Goal: Transaction & Acquisition: Book appointment/travel/reservation

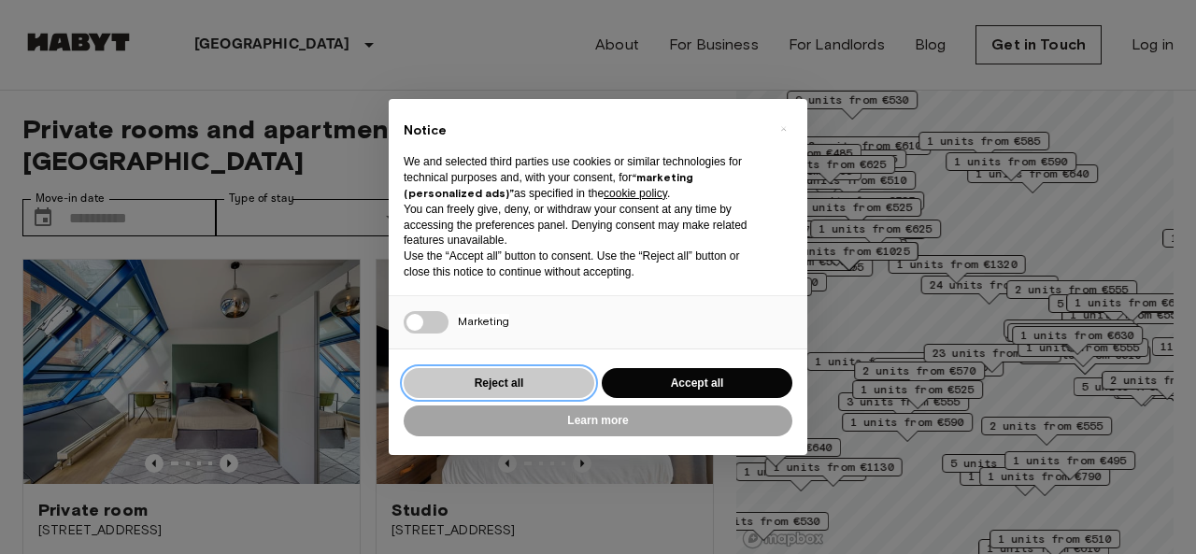
click at [542, 387] on button "Reject all" at bounding box center [499, 383] width 191 height 31
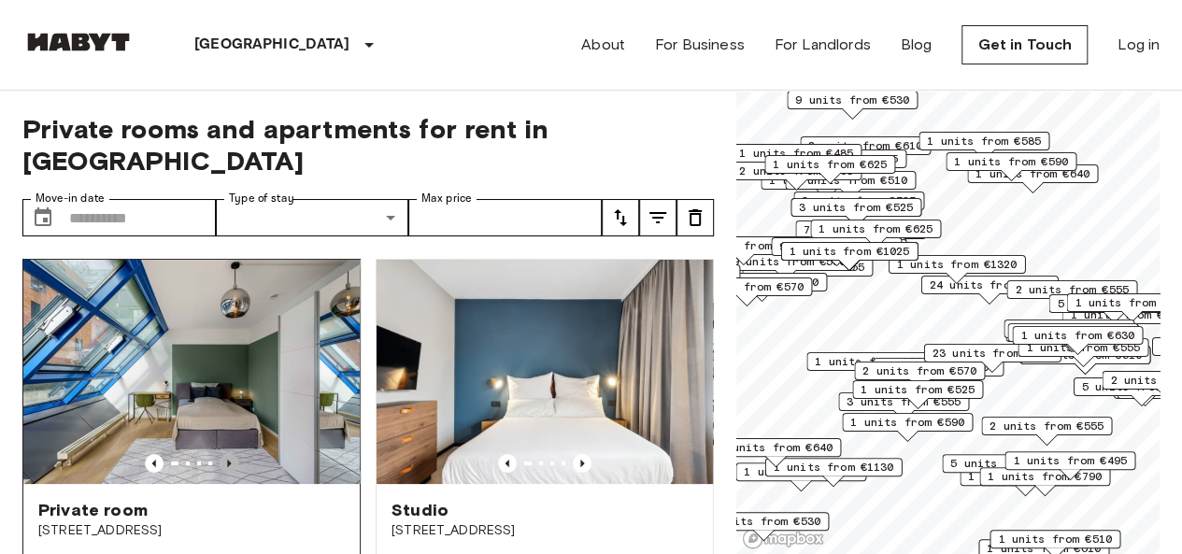
click at [228, 454] on icon "Previous image" at bounding box center [229, 463] width 19 height 19
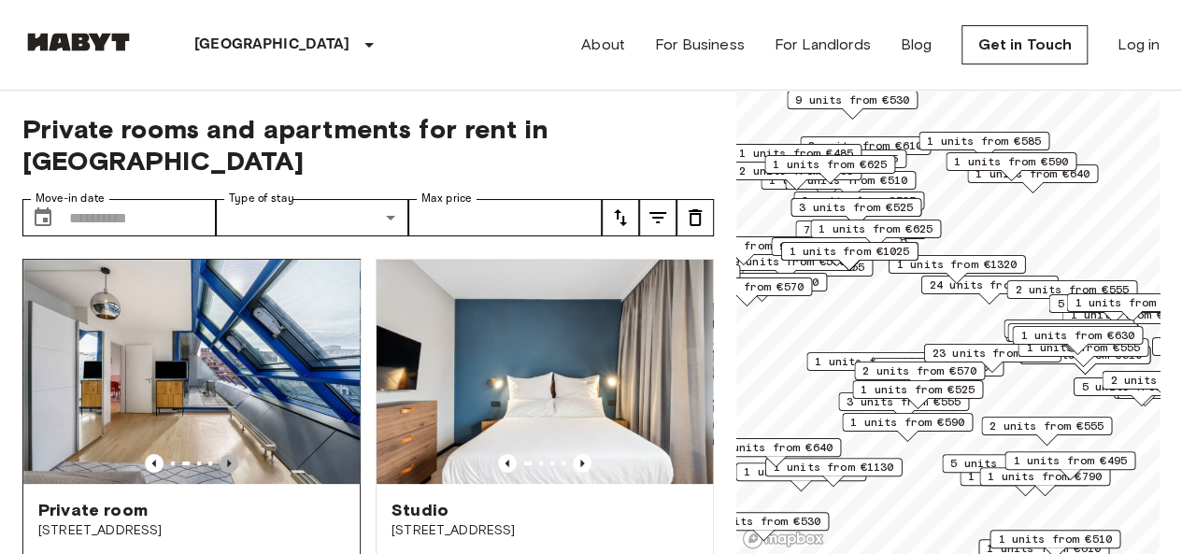
click at [228, 454] on icon "Previous image" at bounding box center [229, 463] width 19 height 19
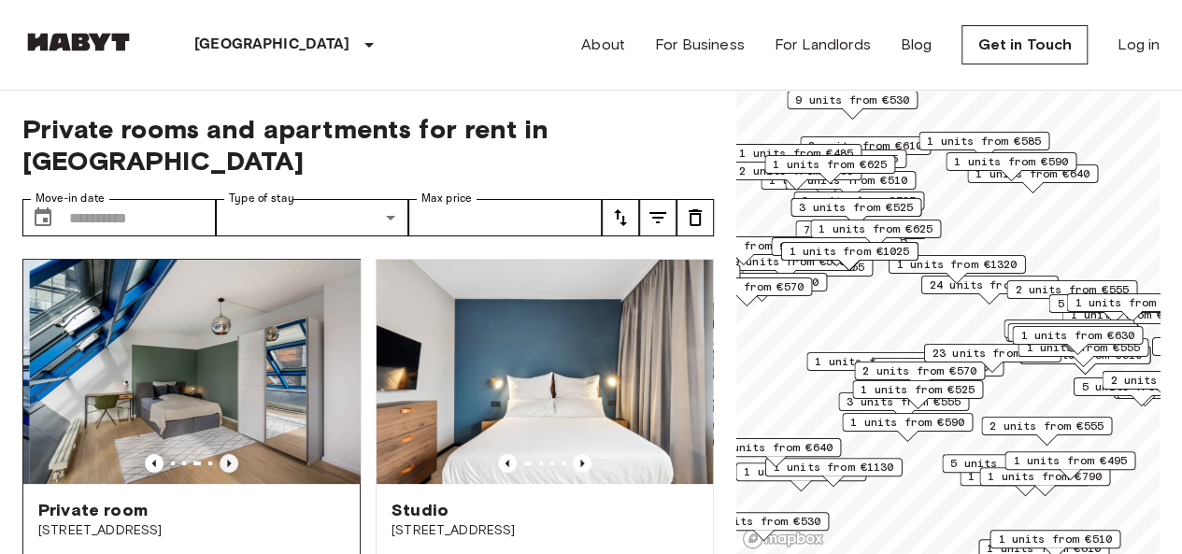
click at [228, 454] on icon "Previous image" at bounding box center [229, 463] width 19 height 19
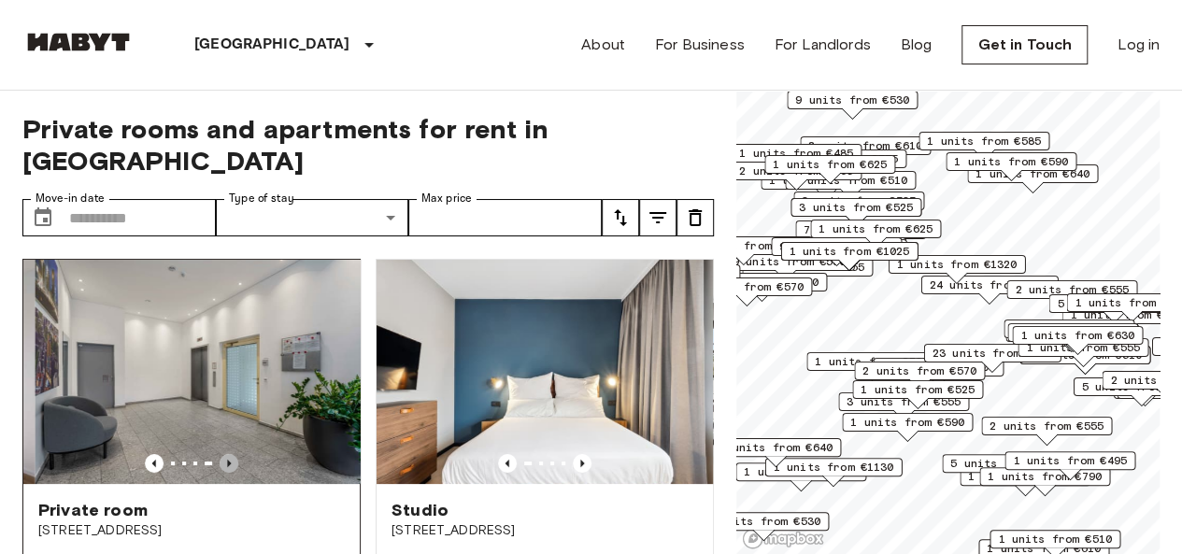
click at [228, 454] on icon "Previous image" at bounding box center [229, 463] width 19 height 19
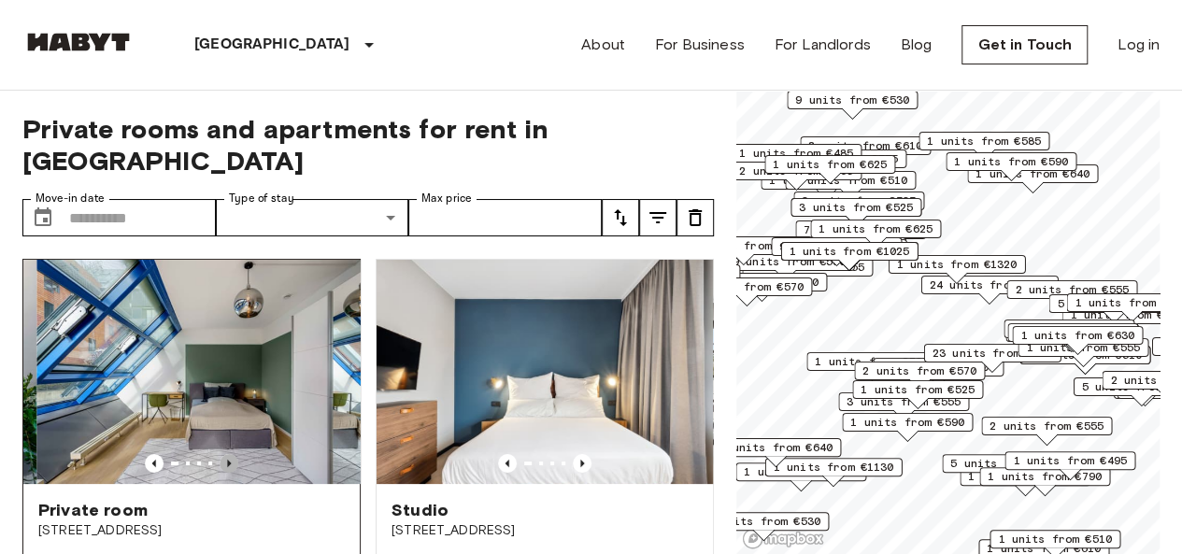
click at [228, 454] on icon "Previous image" at bounding box center [229, 463] width 19 height 19
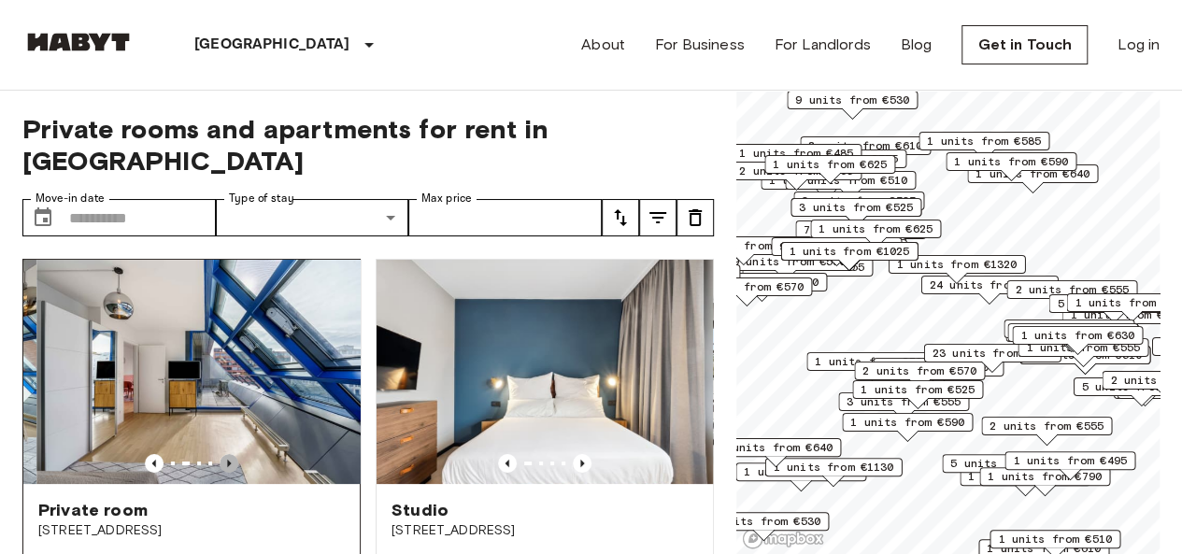
click at [228, 454] on icon "Previous image" at bounding box center [229, 463] width 19 height 19
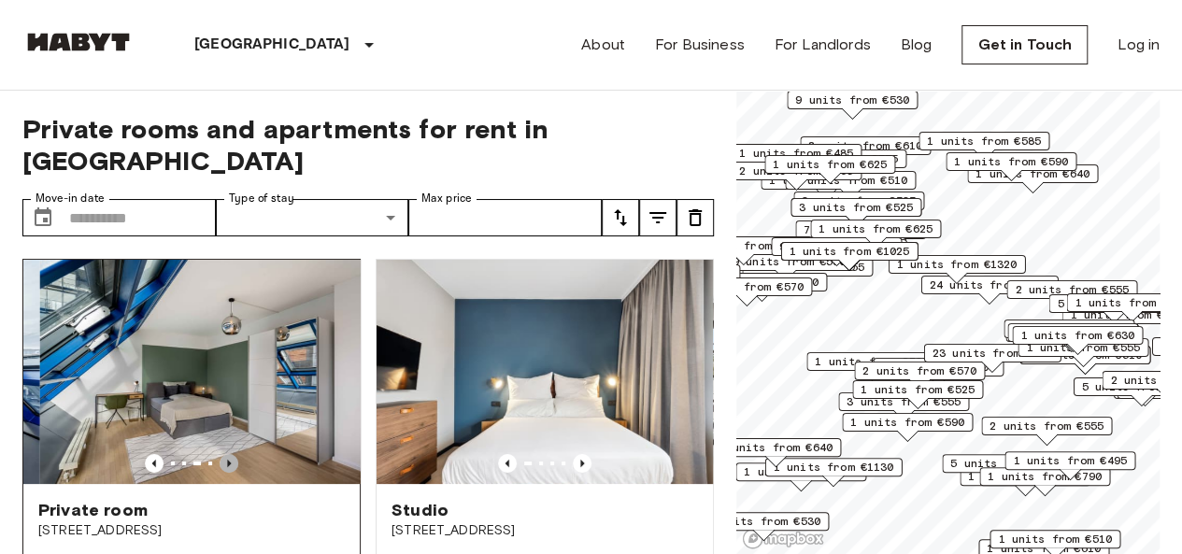
click at [228, 454] on icon "Previous image" at bounding box center [229, 463] width 19 height 19
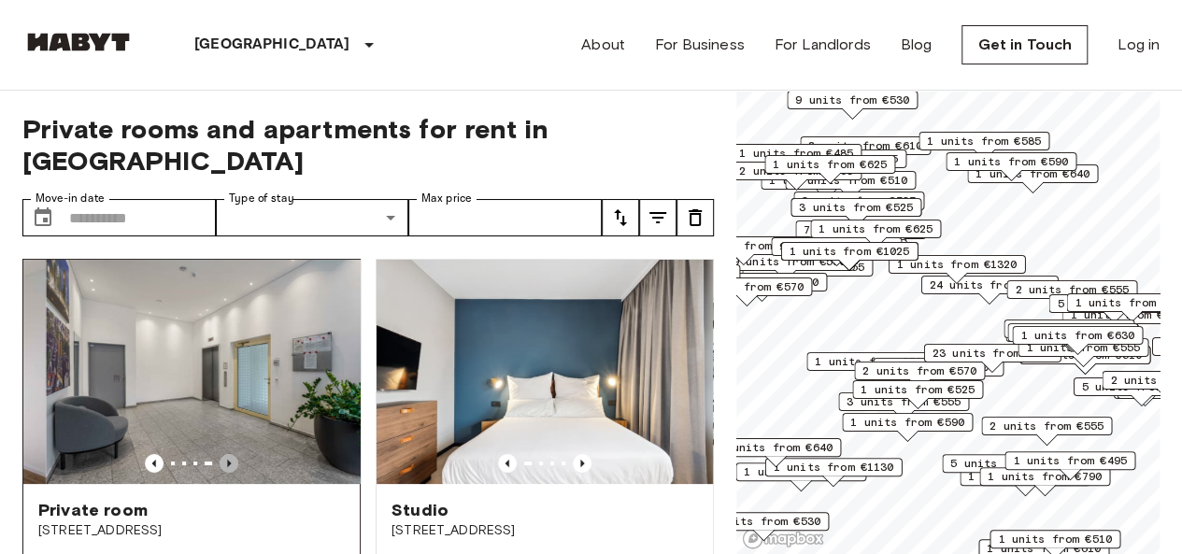
click at [228, 454] on icon "Previous image" at bounding box center [229, 463] width 19 height 19
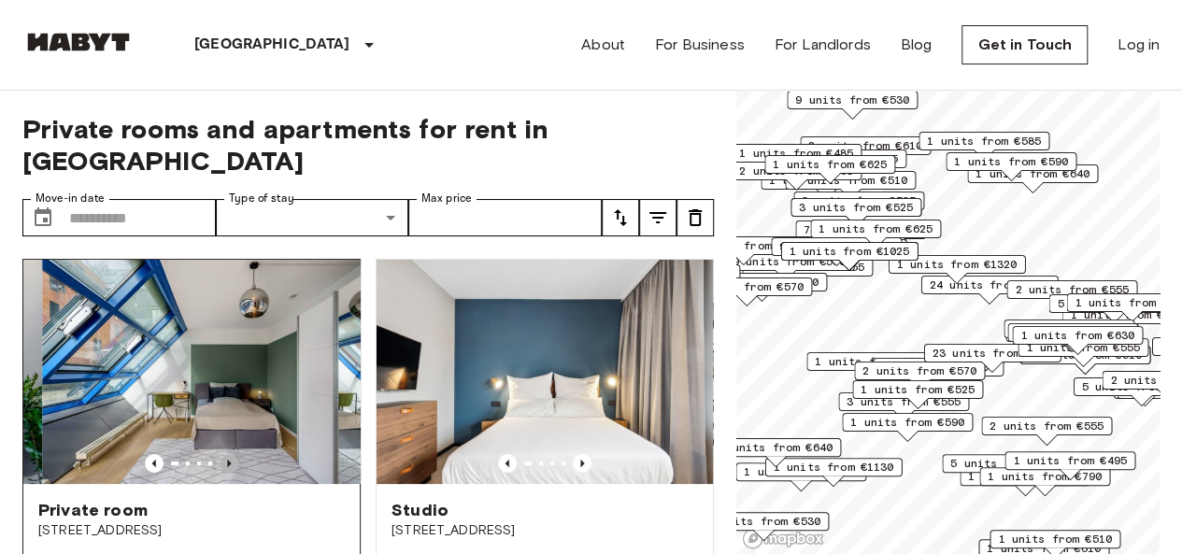
click at [228, 454] on icon "Previous image" at bounding box center [229, 463] width 19 height 19
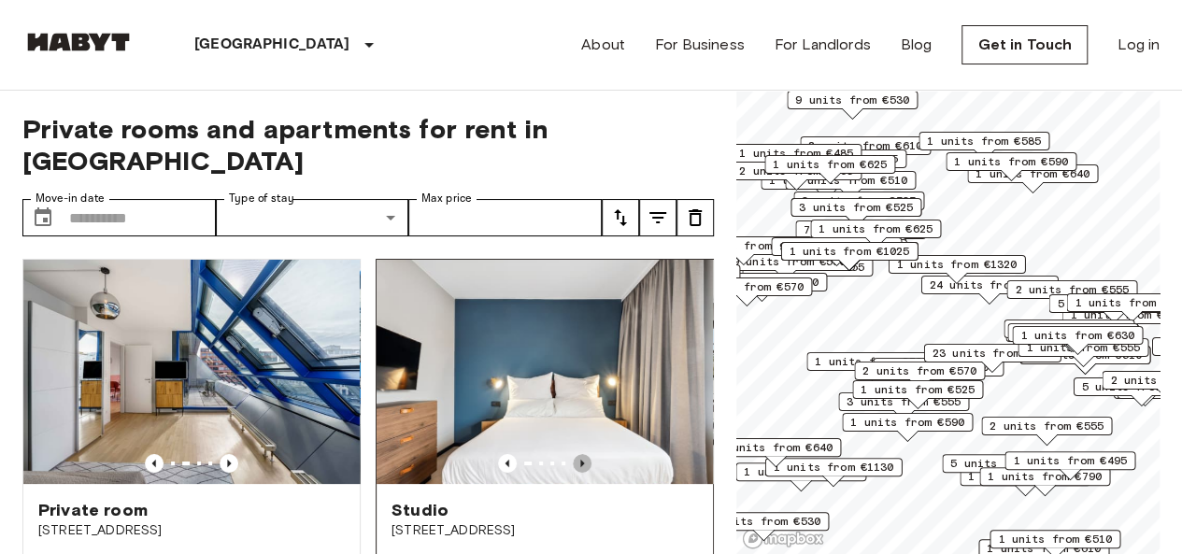
click at [573, 454] on icon "Previous image" at bounding box center [582, 463] width 19 height 19
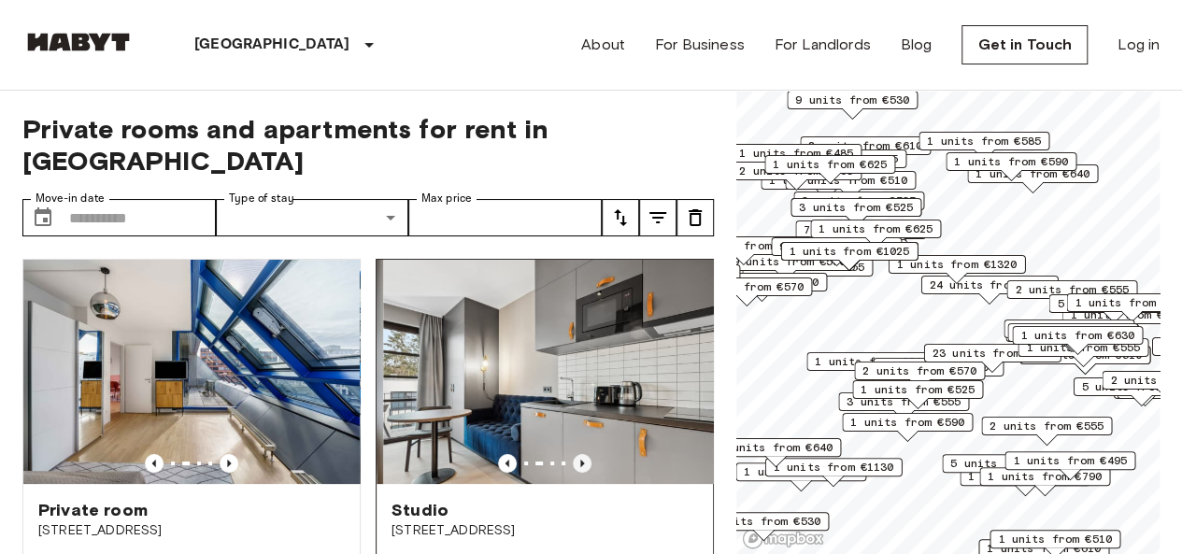
click at [573, 454] on icon "Previous image" at bounding box center [582, 463] width 19 height 19
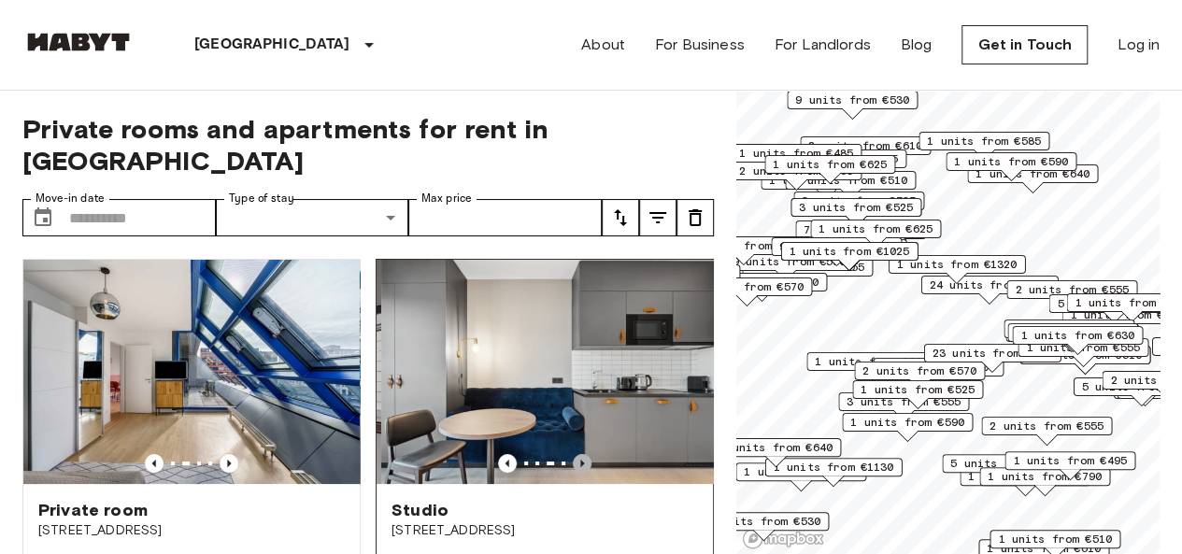
click at [573, 454] on icon "Previous image" at bounding box center [582, 463] width 19 height 19
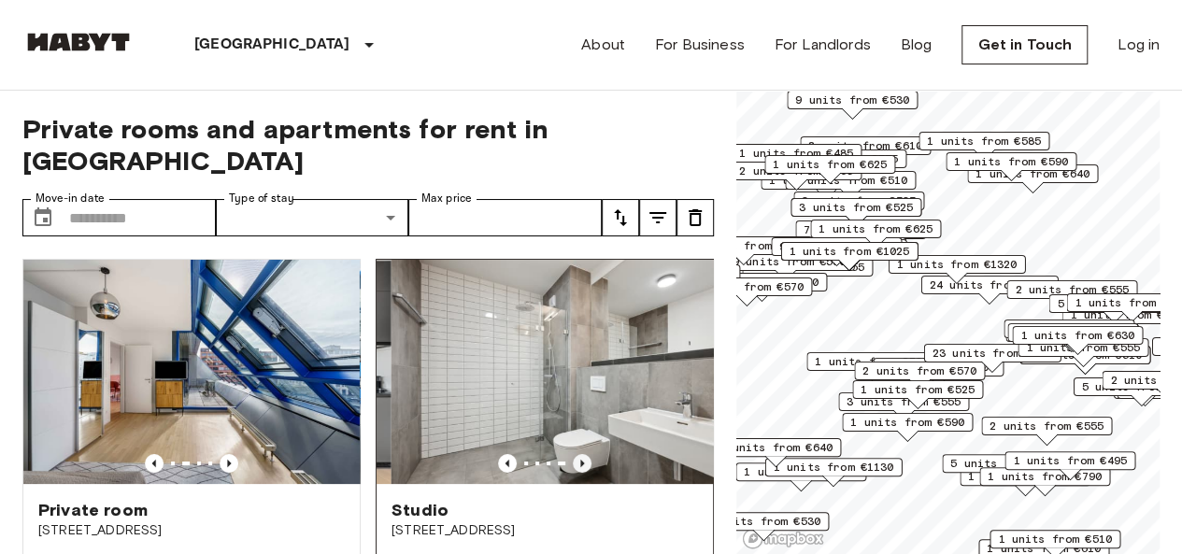
click at [573, 454] on icon "Previous image" at bounding box center [582, 463] width 19 height 19
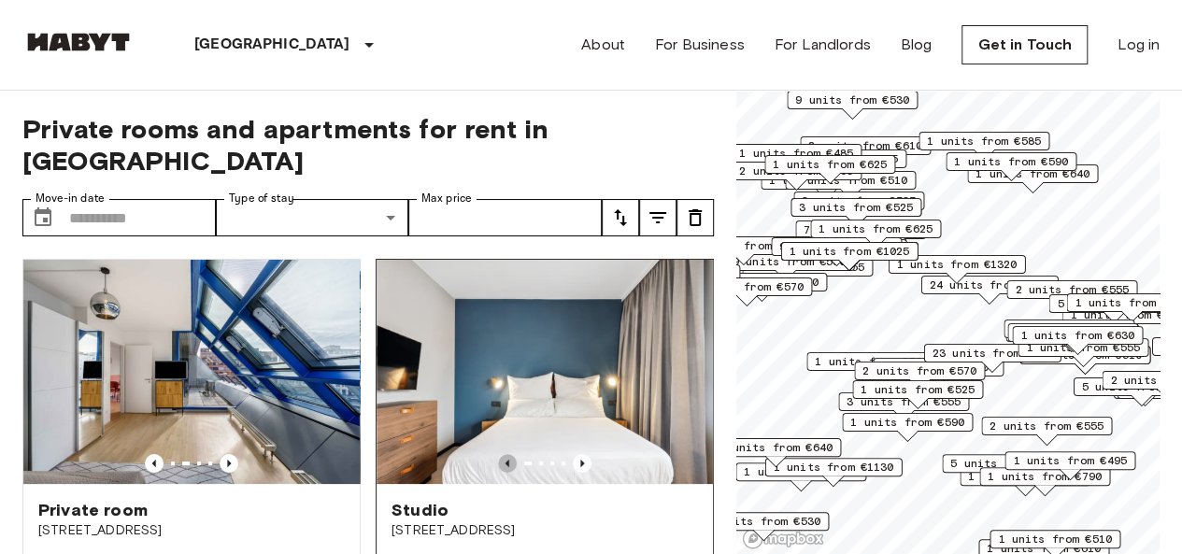
click at [498, 454] on icon "Previous image" at bounding box center [507, 463] width 19 height 19
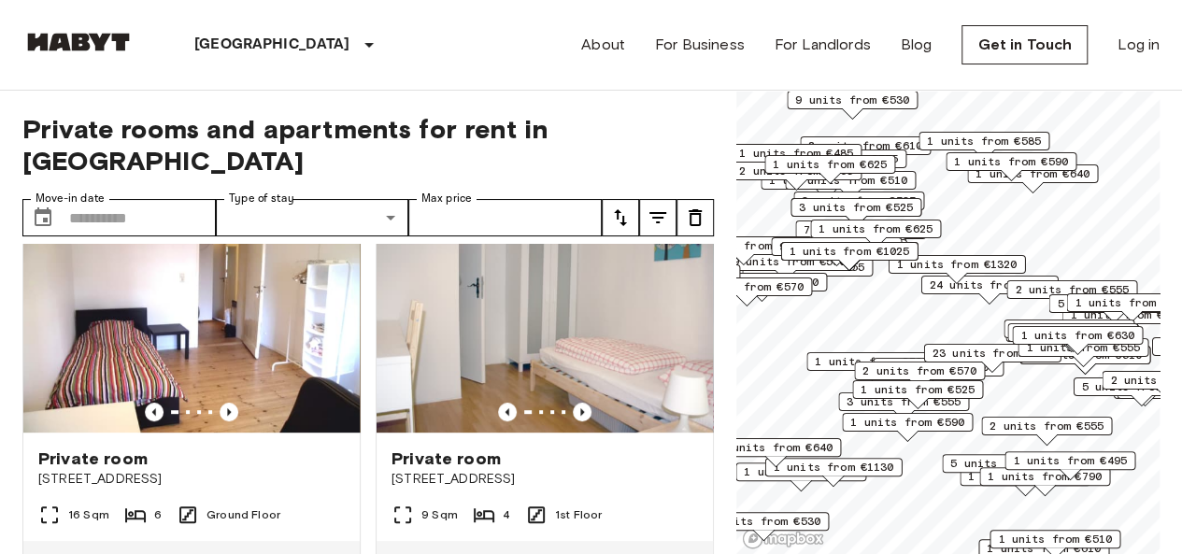
scroll to position [467, 0]
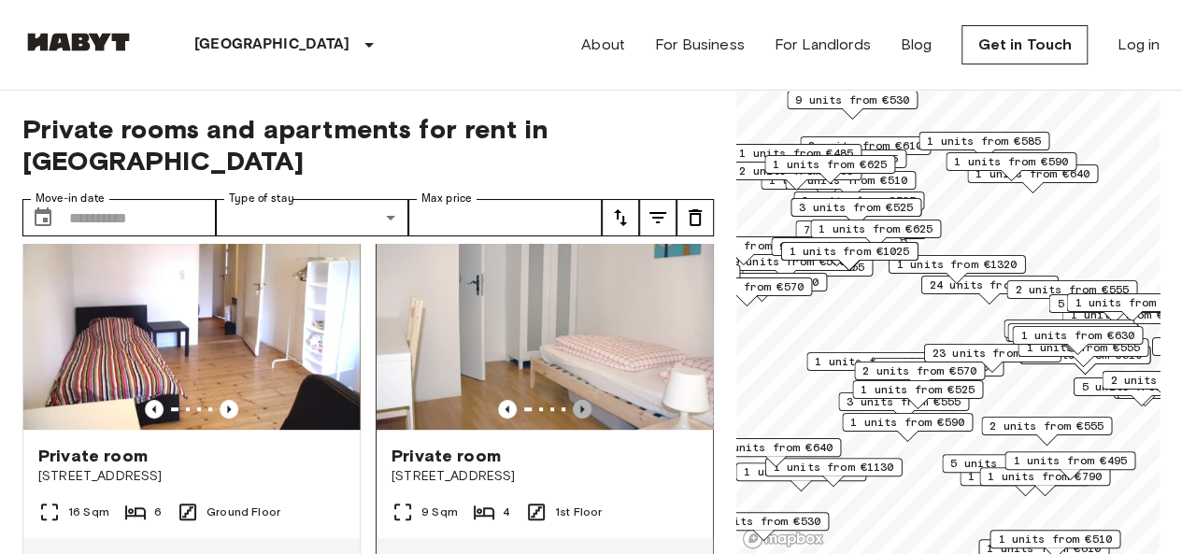
click at [576, 400] on icon "Previous image" at bounding box center [582, 409] width 19 height 19
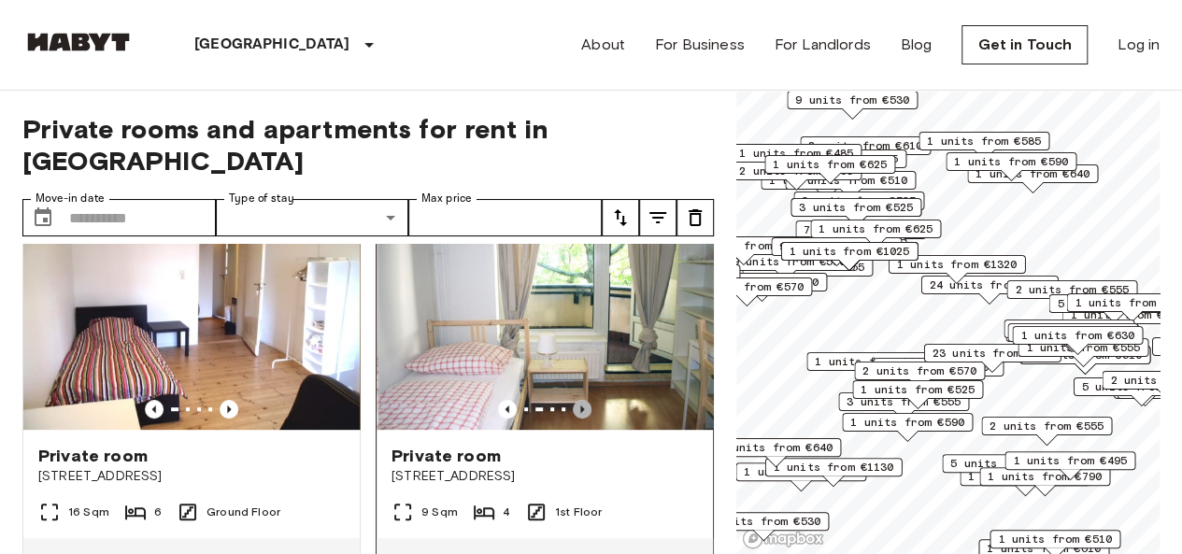
click at [576, 400] on icon "Previous image" at bounding box center [582, 409] width 19 height 19
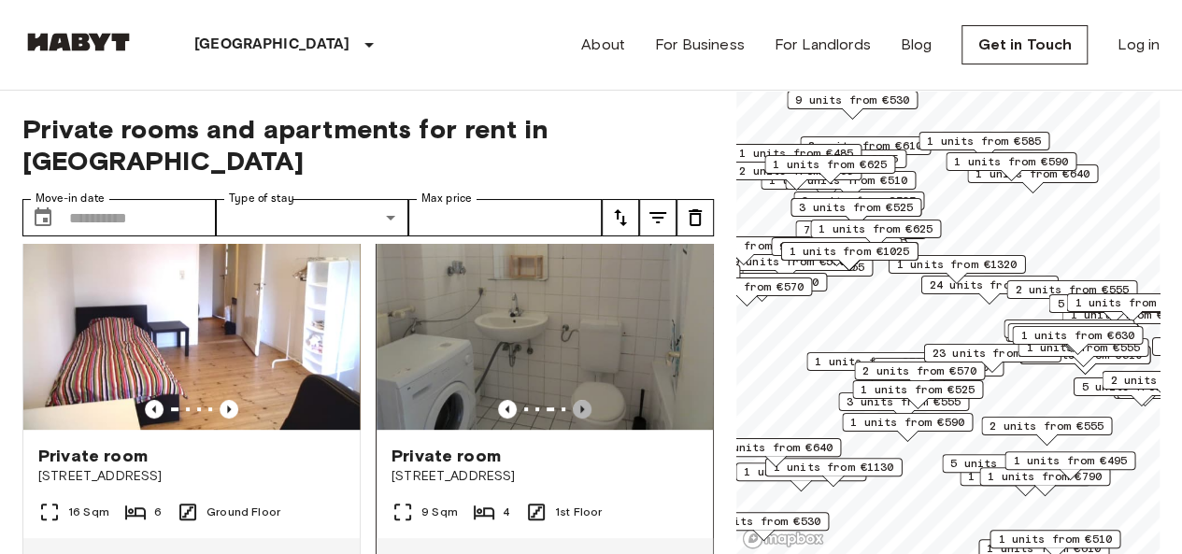
click at [576, 400] on icon "Previous image" at bounding box center [582, 409] width 19 height 19
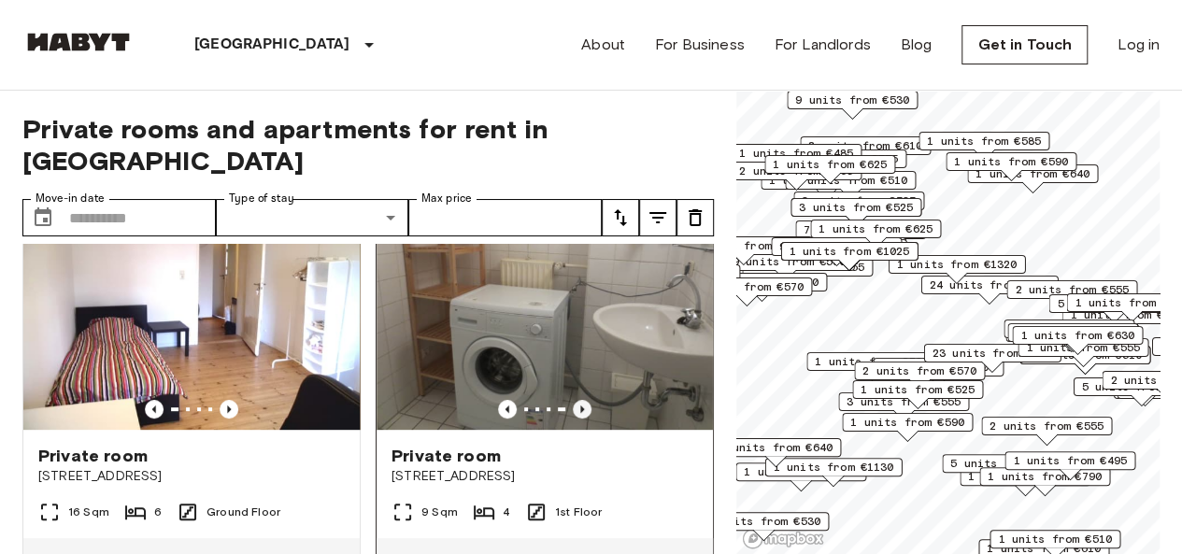
click at [573, 400] on icon "Previous image" at bounding box center [582, 409] width 19 height 19
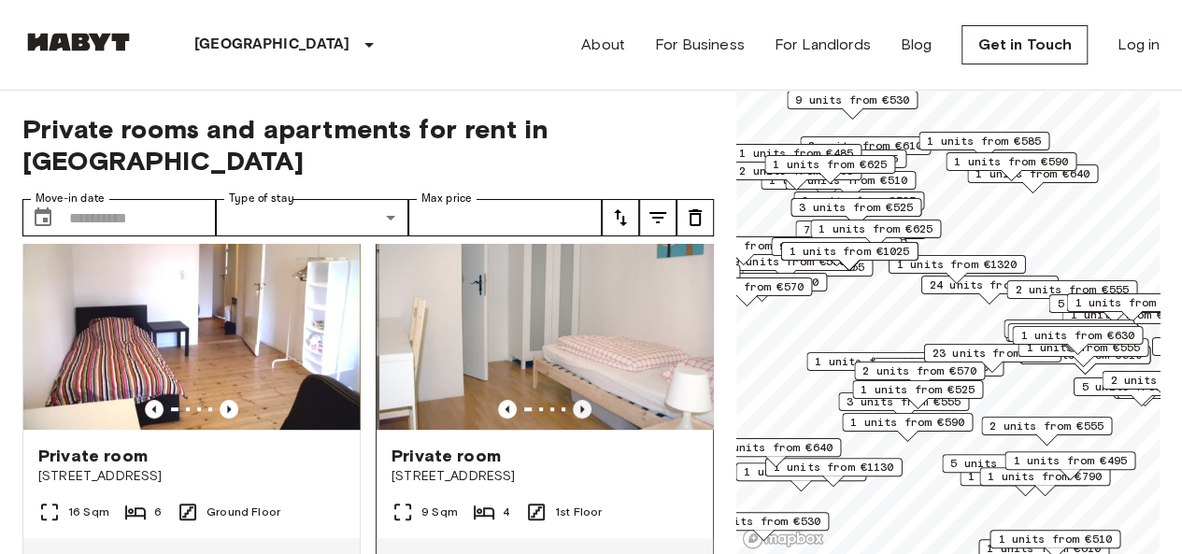
click at [573, 400] on icon "Previous image" at bounding box center [582, 409] width 19 height 19
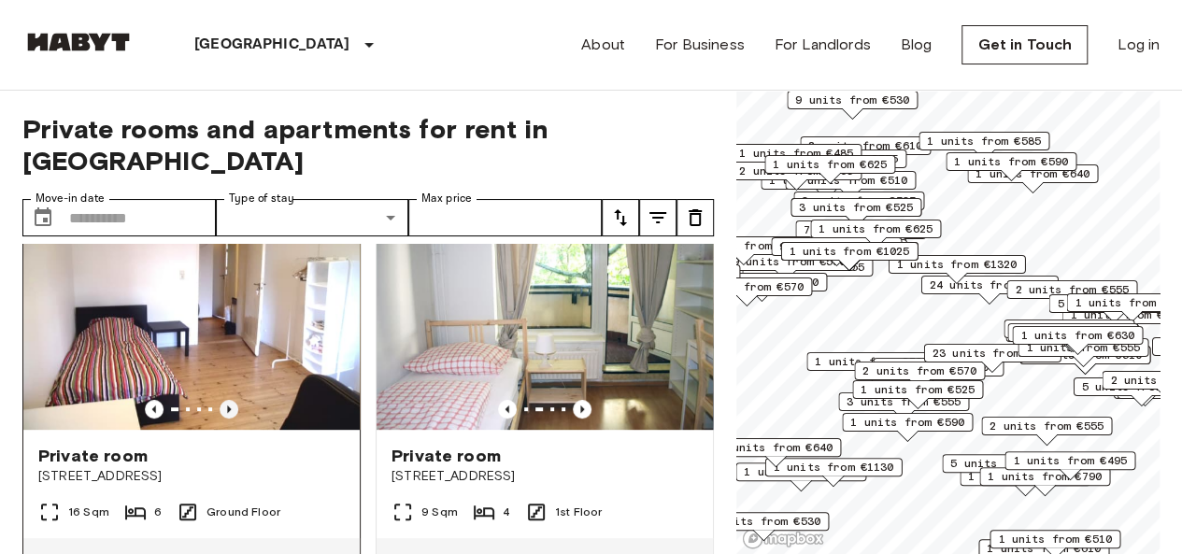
click at [225, 400] on icon "Previous image" at bounding box center [229, 409] width 19 height 19
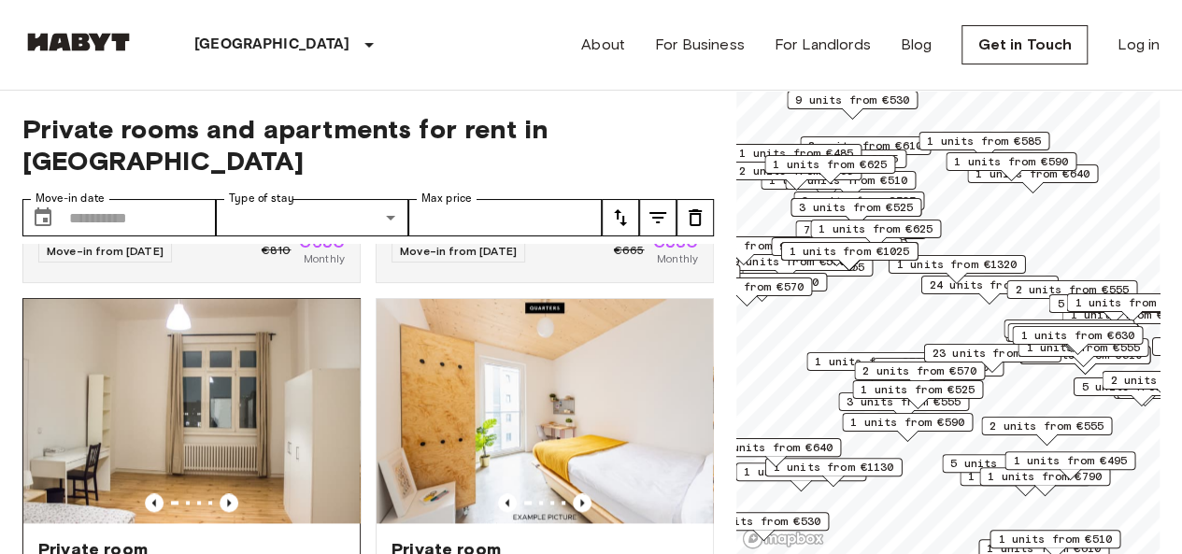
scroll to position [1215, 0]
